Goal: Task Accomplishment & Management: Use online tool/utility

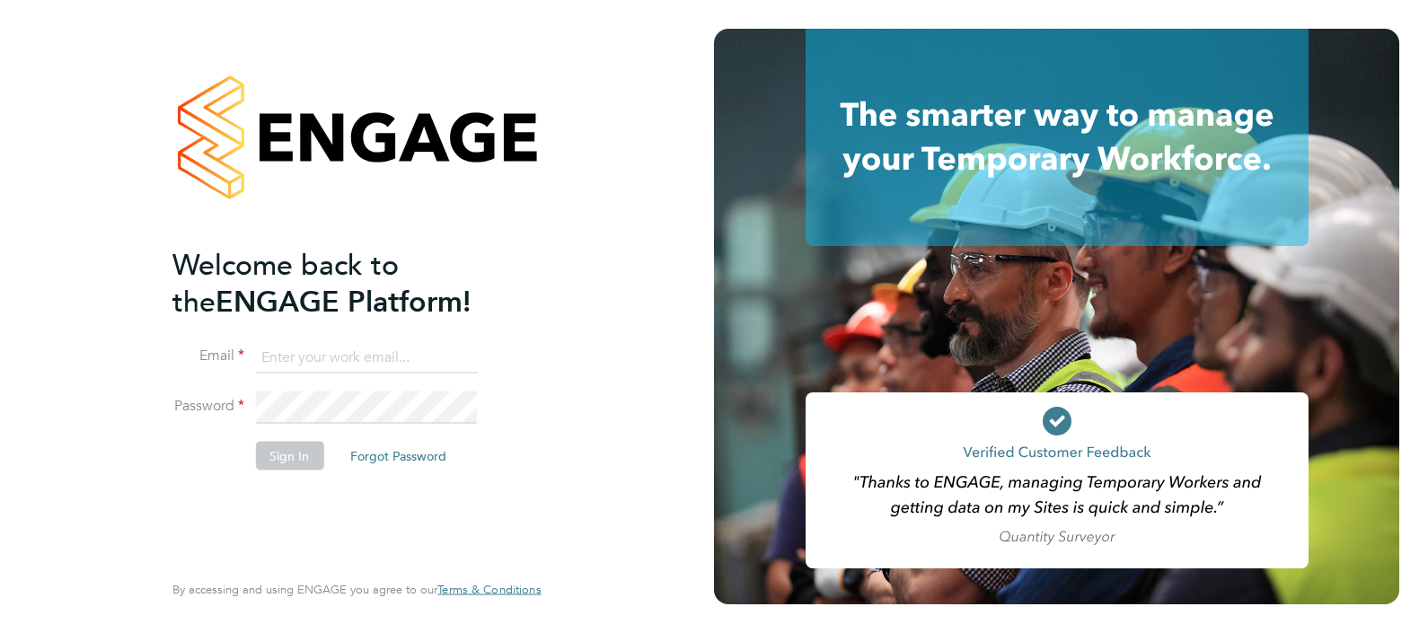
type input "levi.sullivan@vistry.co.uk"
click at [287, 449] on button "Sign In" at bounding box center [289, 455] width 68 height 29
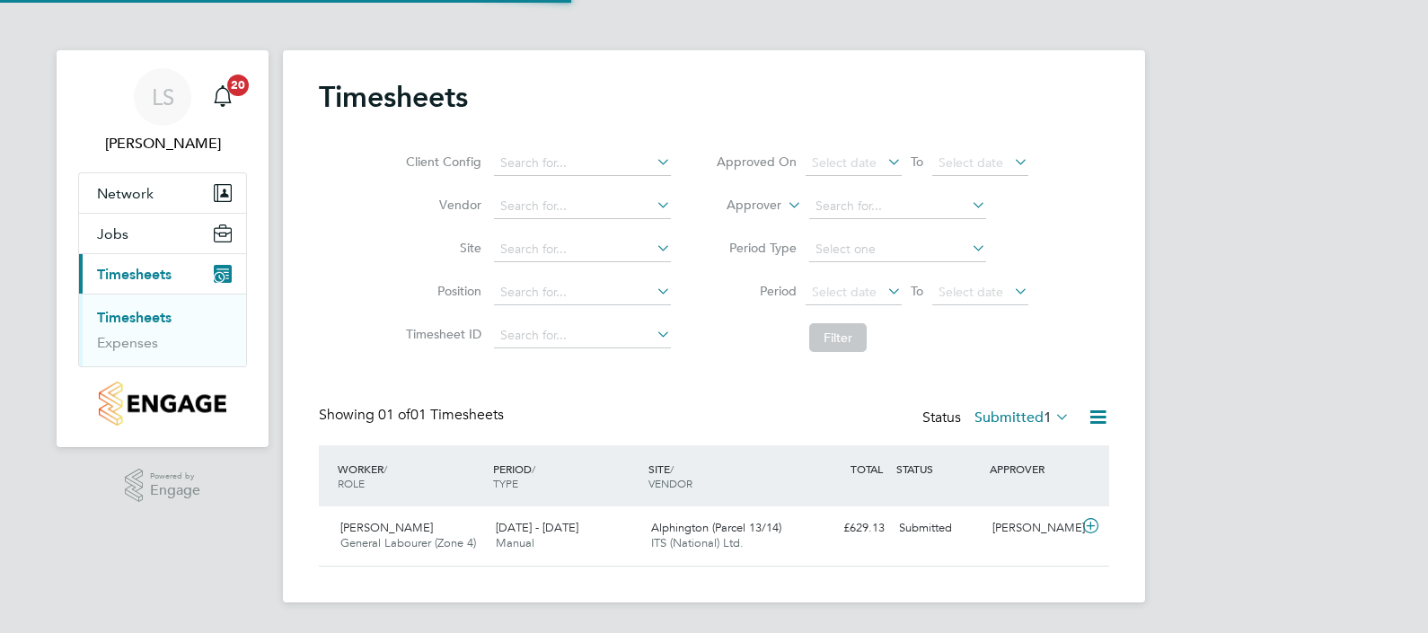
scroll to position [45, 155]
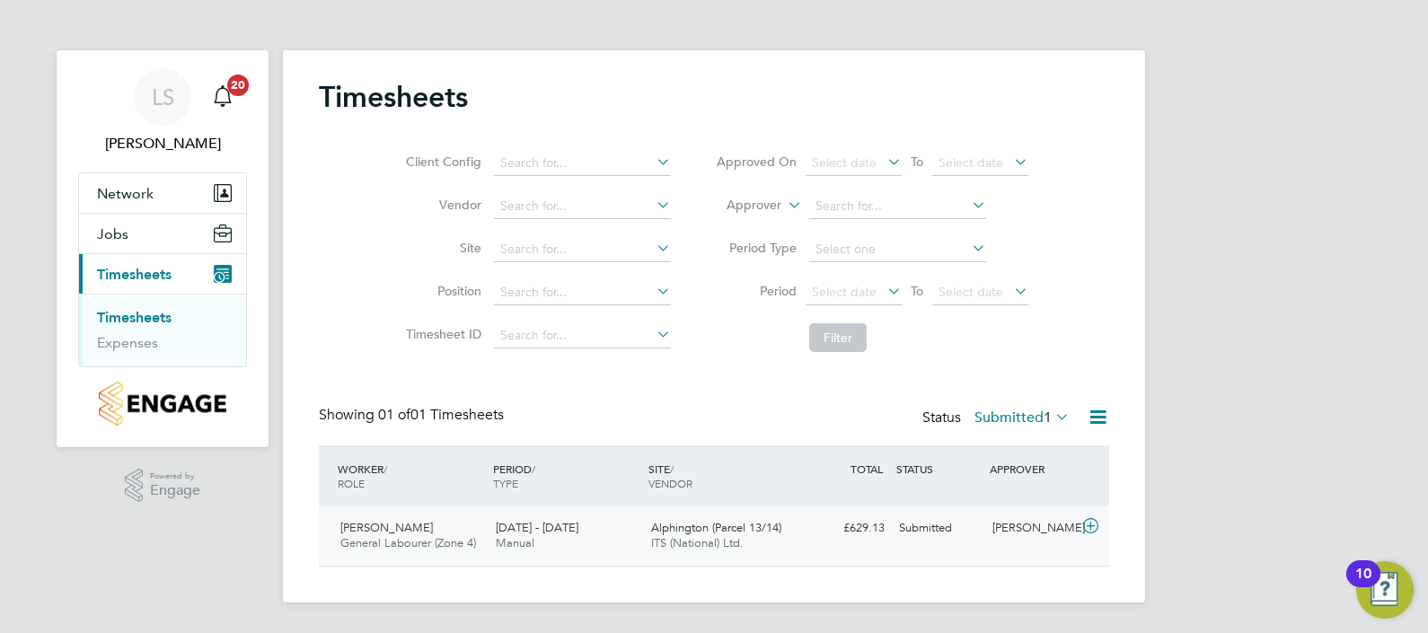
click at [623, 527] on div "25 - 31 Aug 2025 Manual" at bounding box center [566, 536] width 155 height 45
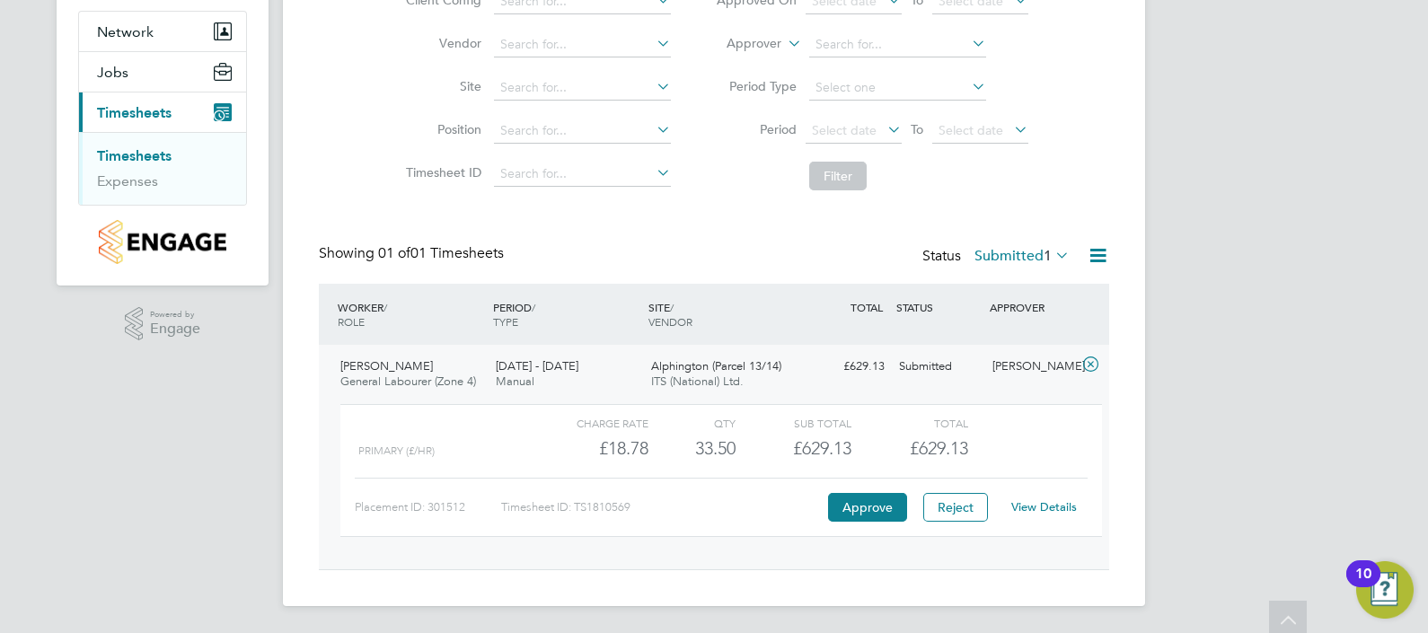
scroll to position [162, 0]
click at [855, 503] on button "Approve" at bounding box center [867, 507] width 79 height 29
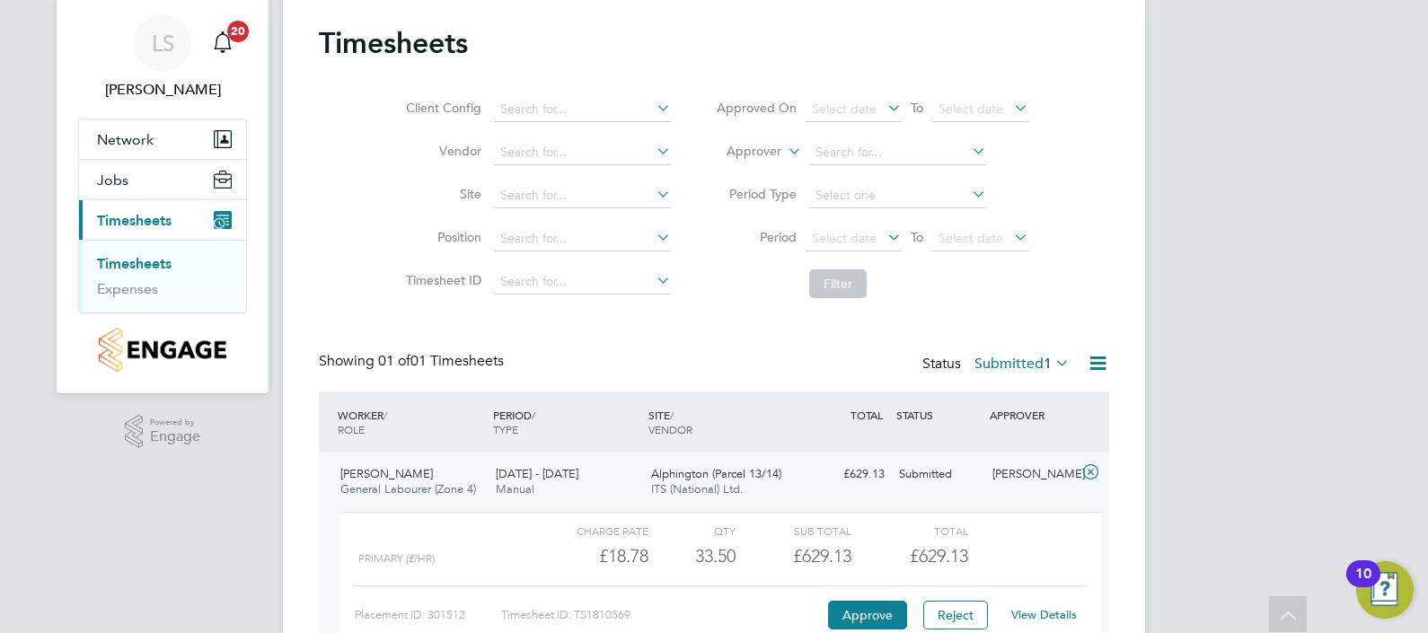
scroll to position [0, 0]
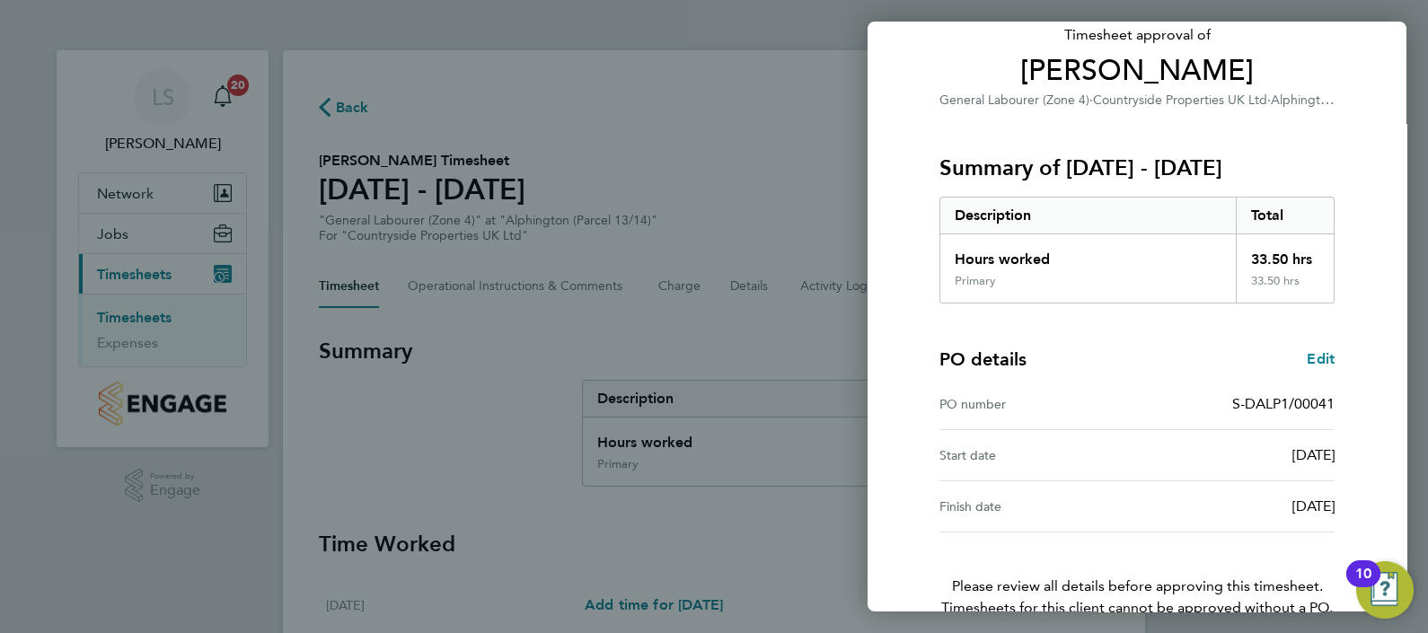
scroll to position [225, 0]
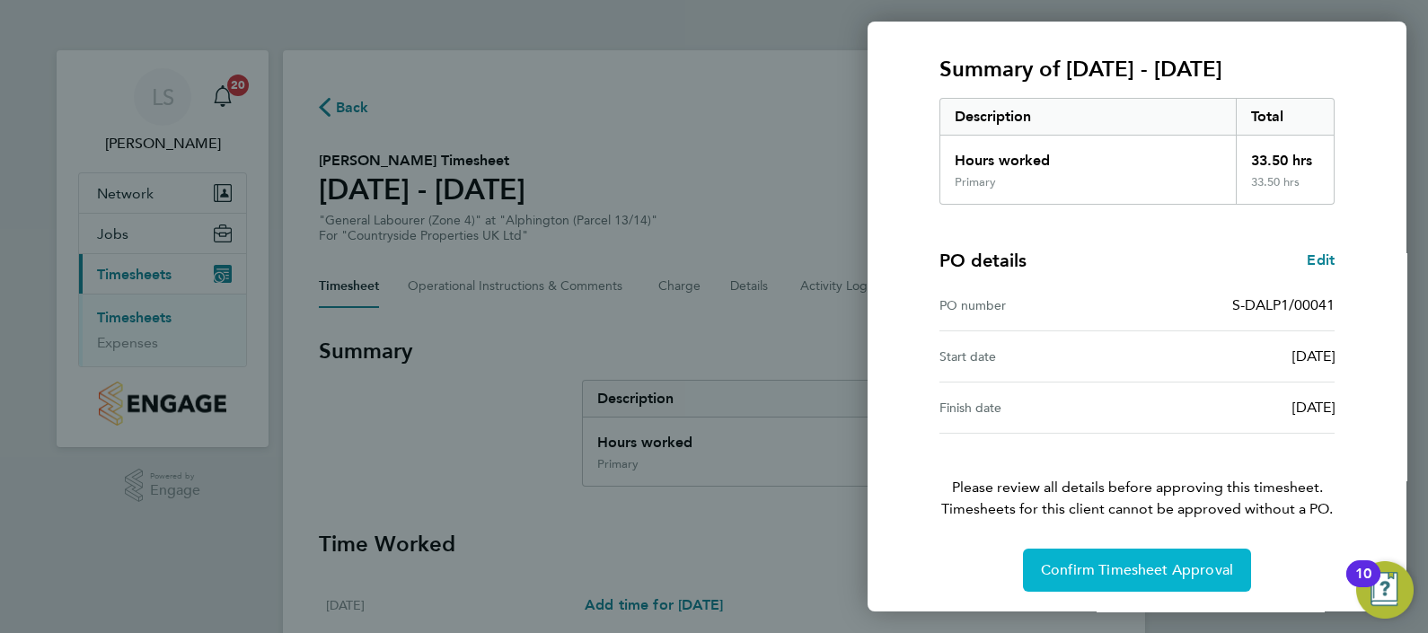
click at [1097, 584] on button "Confirm Timesheet Approval" at bounding box center [1137, 570] width 228 height 43
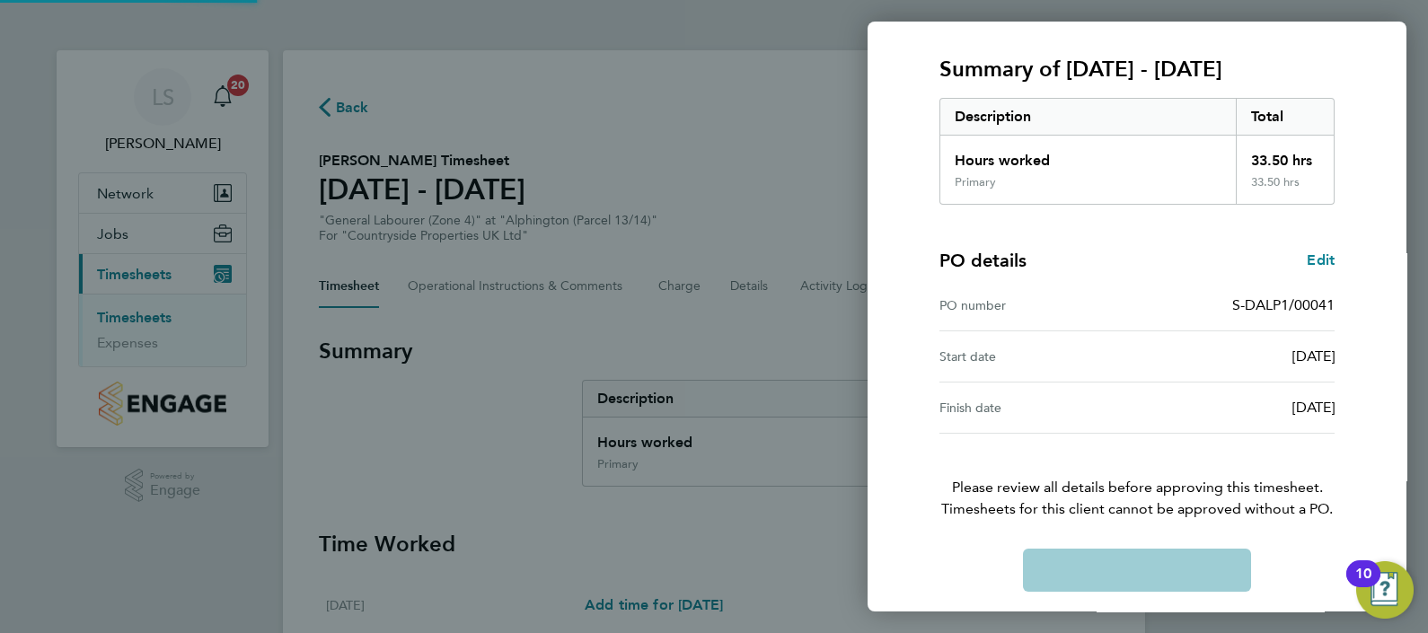
click at [1097, 584] on div "Confirm Timesheet Approval Loading" at bounding box center [1137, 570] width 438 height 43
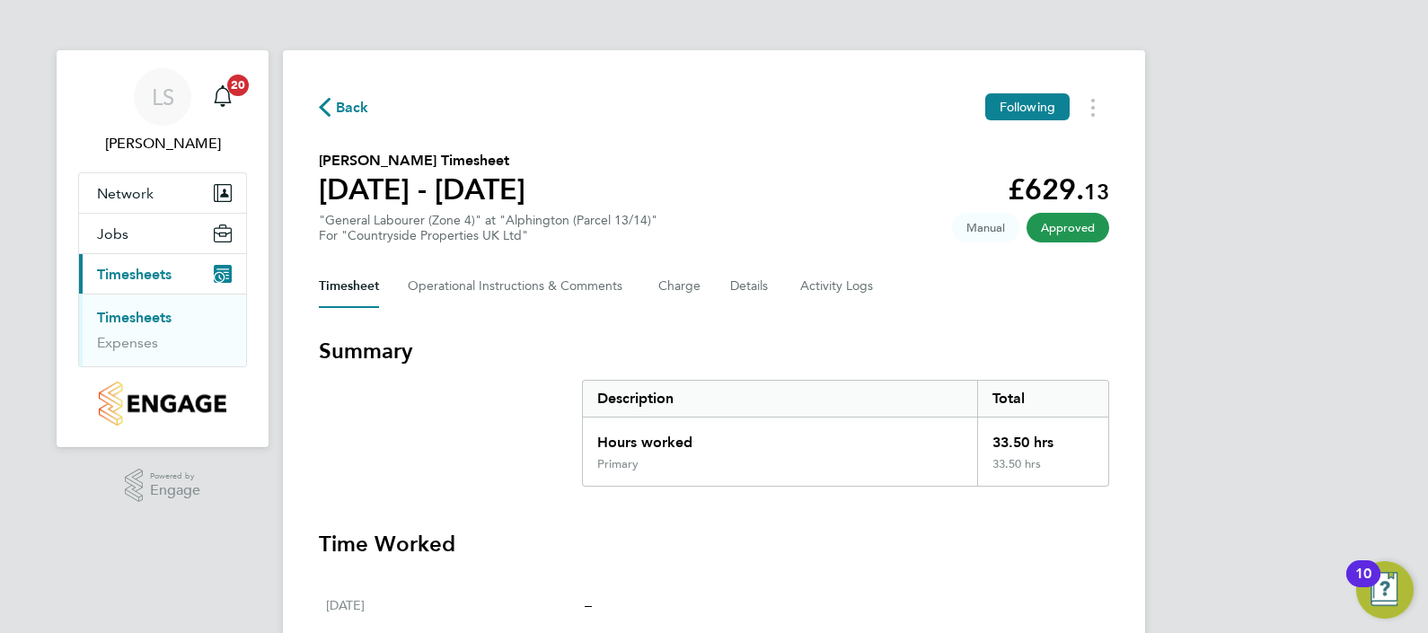
click at [122, 278] on span "Timesheets" at bounding box center [134, 274] width 75 height 17
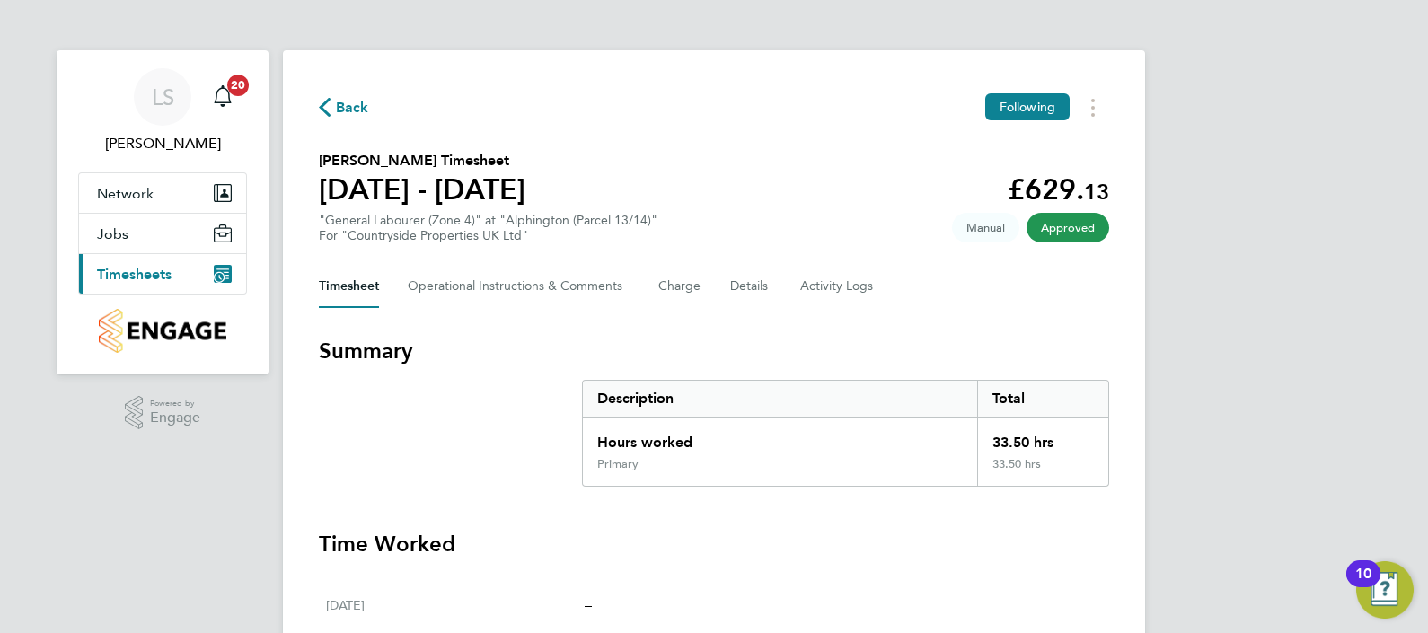
click at [119, 278] on span "Timesheets" at bounding box center [134, 274] width 75 height 17
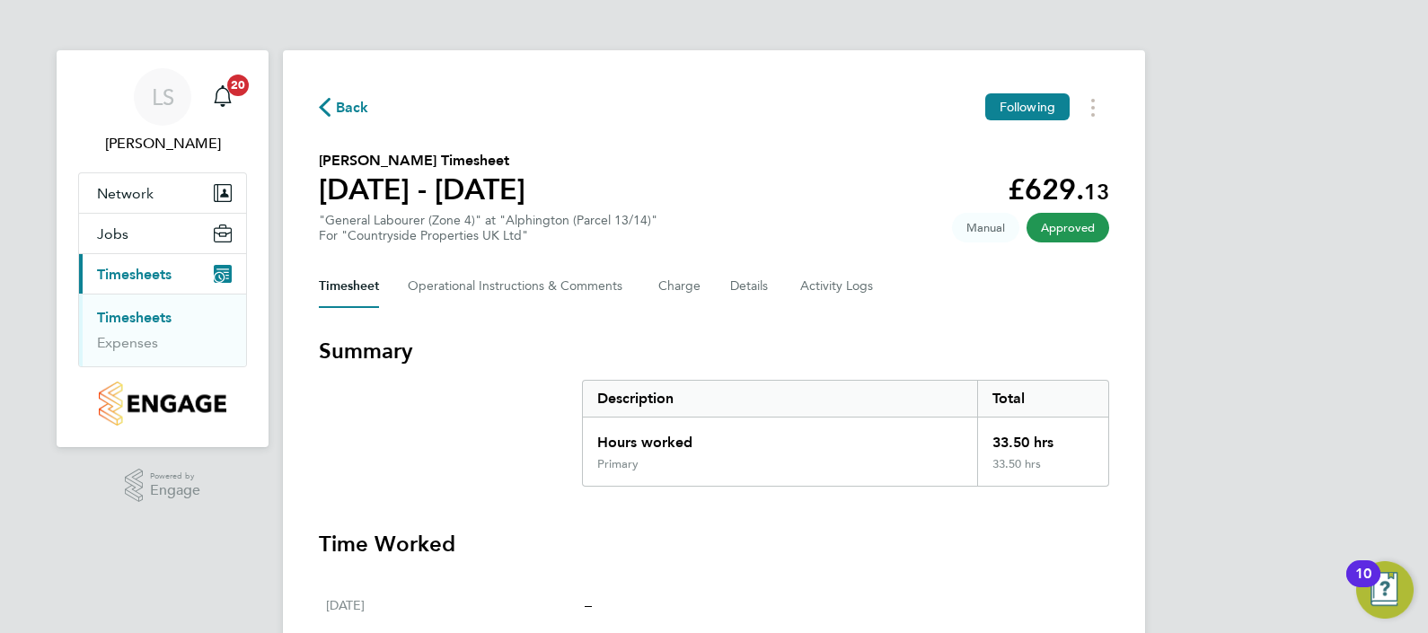
click at [139, 323] on link "Timesheets" at bounding box center [134, 317] width 75 height 17
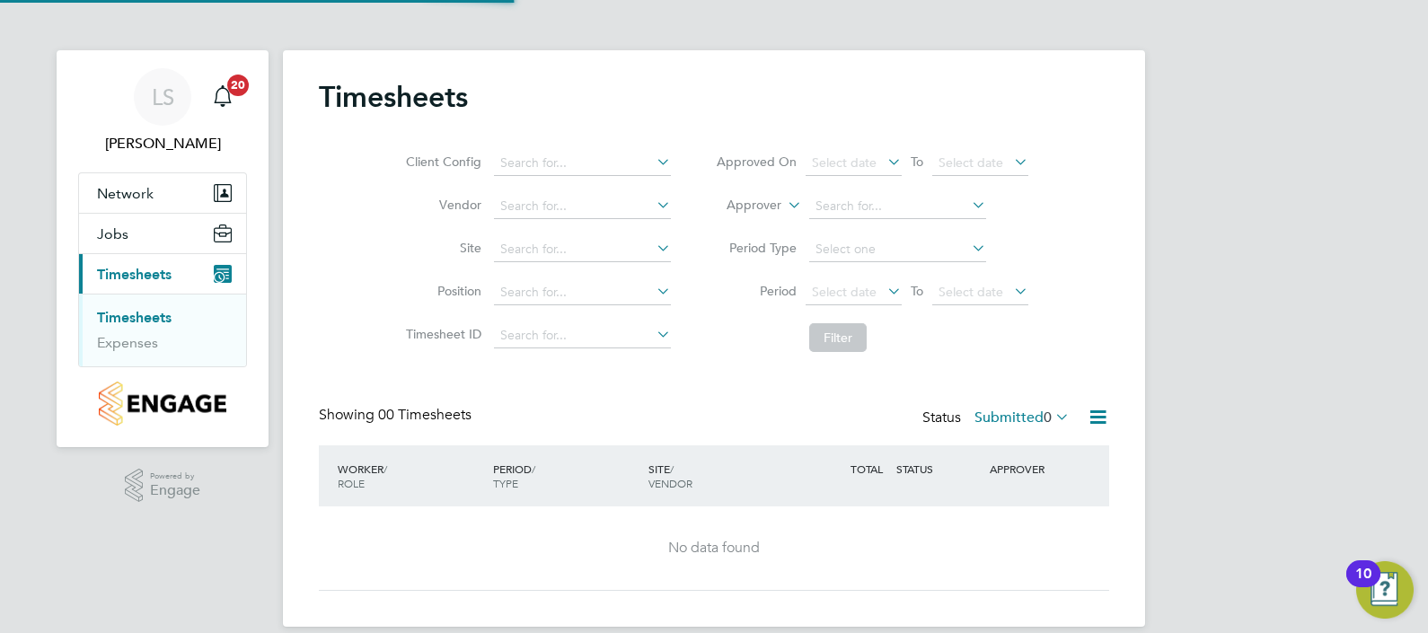
scroll to position [22, 0]
